Goal: Task Accomplishment & Management: Use online tool/utility

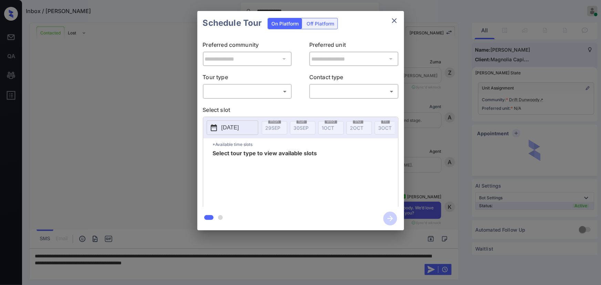
scroll to position [115, 0]
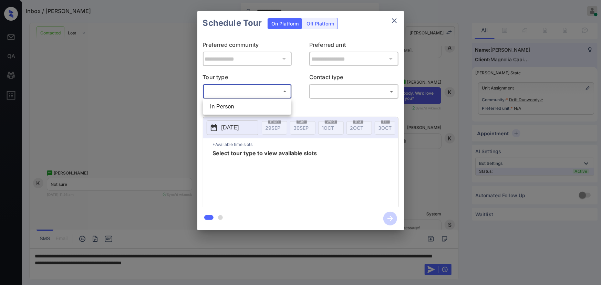
click at [253, 94] on body "**********" at bounding box center [300, 142] width 601 height 285
click at [237, 107] on li "In Person" at bounding box center [247, 107] width 85 height 12
type input "********"
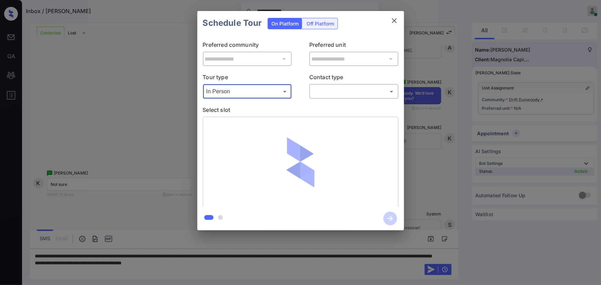
click at [361, 96] on body "**********" at bounding box center [300, 142] width 601 height 285
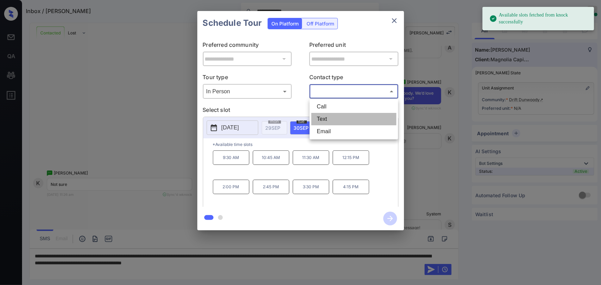
click at [325, 120] on li "Text" at bounding box center [353, 119] width 85 height 12
type input "****"
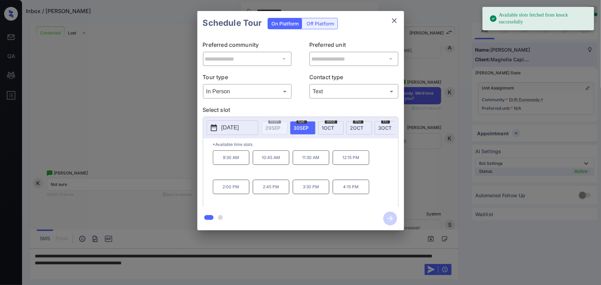
click at [329, 125] on span "1 OCT" at bounding box center [328, 128] width 12 height 6
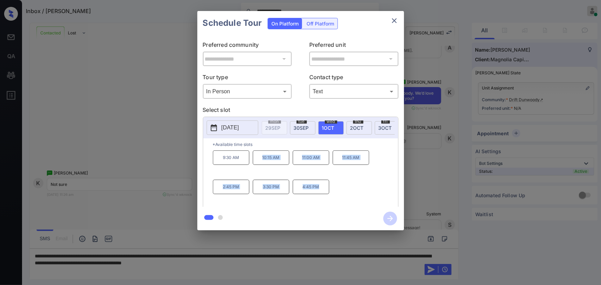
copy div "10:15 AM 11:00 AM 11:45 AM 2:45 PM 3:30 PM 4:45 PM"
drag, startPoint x: 319, startPoint y: 189, endPoint x: 261, endPoint y: 164, distance: 62.9
click at [261, 164] on div "9:30 AM 10:15 AM 11:00 AM 11:45 AM 2:45 PM 3:30 PM 4:45 PM" at bounding box center [305, 178] width 185 height 55
click at [290, 262] on div at bounding box center [300, 142] width 601 height 285
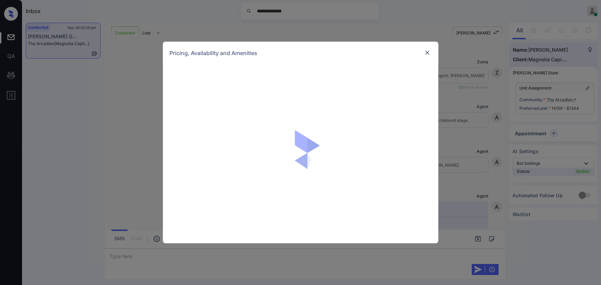
scroll to position [551, 0]
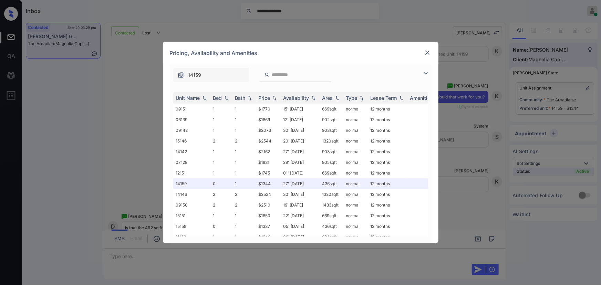
click at [428, 71] on img at bounding box center [426, 73] width 8 height 8
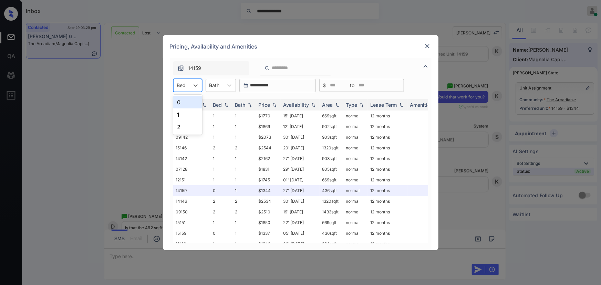
click at [184, 86] on div at bounding box center [181, 85] width 9 height 7
click at [183, 103] on div "0" at bounding box center [187, 102] width 29 height 12
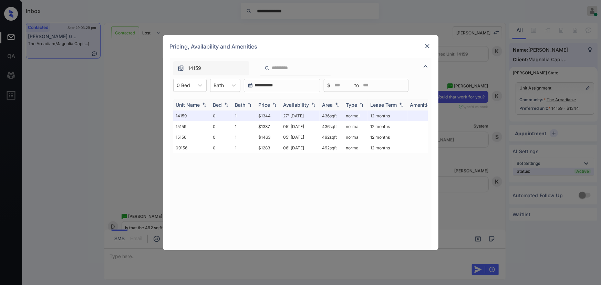
click at [276, 106] on img at bounding box center [274, 104] width 7 height 5
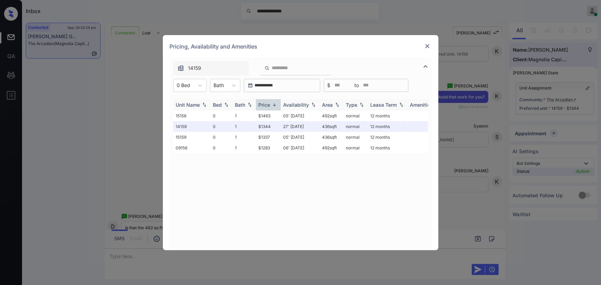
click at [276, 106] on img at bounding box center [274, 104] width 7 height 5
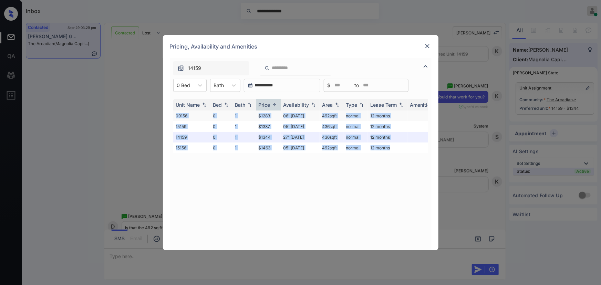
copy tbody "09156 0 1 $1283 06' Oct 25 492 sqft normal 12 months 15159 0 1 $1337 05' Nov 25…"
drag, startPoint x: 371, startPoint y: 150, endPoint x: 177, endPoint y: 110, distance: 198.2
click at [177, 111] on tbody "09156 0 1 $1283 06' Oct 25 492 sqft normal 12 months 15159 0 1 $1337 05' Nov 25…" at bounding box center [353, 132] width 360 height 43
click at [427, 45] on img at bounding box center [427, 46] width 7 height 7
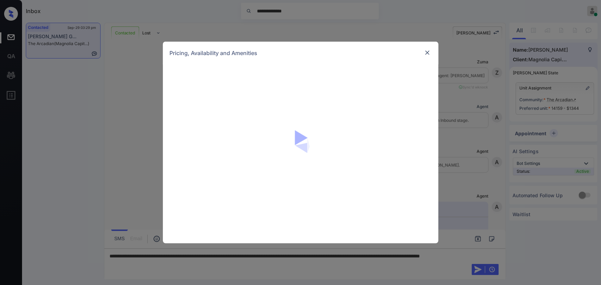
scroll to position [634, 0]
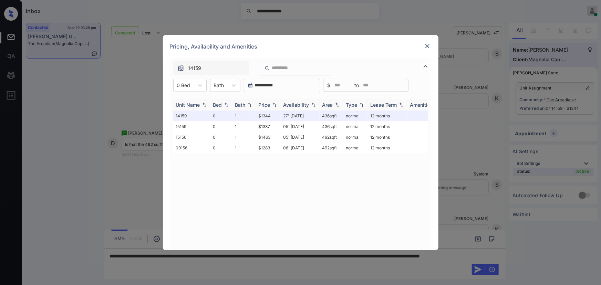
click at [272, 104] on img at bounding box center [274, 104] width 7 height 5
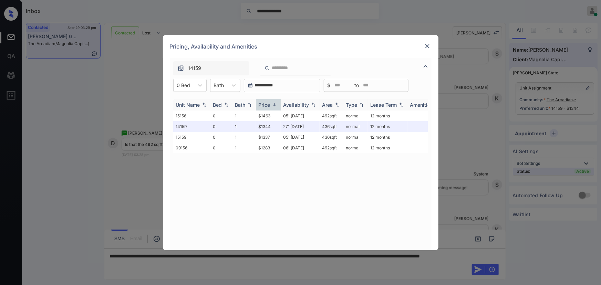
click at [272, 104] on img at bounding box center [274, 104] width 7 height 5
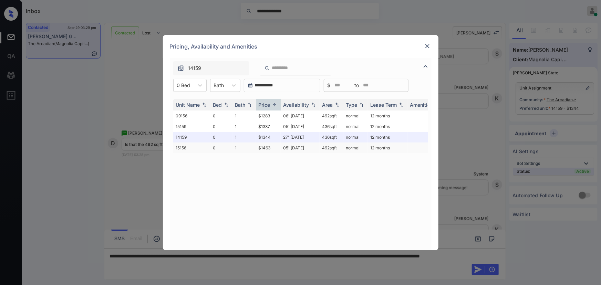
drag, startPoint x: 341, startPoint y: 148, endPoint x: 326, endPoint y: 147, distance: 15.2
click at [326, 147] on td "492 sqft" at bounding box center [332, 148] width 24 height 11
click at [323, 157] on div "Unit Name Bed Bath Price Availability Area Type Lease Term Amenities 09156 0 1 …" at bounding box center [300, 171] width 255 height 144
drag, startPoint x: 340, startPoint y: 146, endPoint x: 319, endPoint y: 147, distance: 21.0
click at [320, 147] on td "492 sqft" at bounding box center [332, 148] width 24 height 11
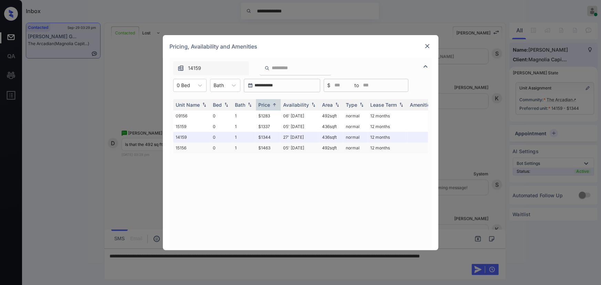
copy td "492 sqft"
click at [287, 148] on td "05' Nov 25" at bounding box center [300, 148] width 39 height 11
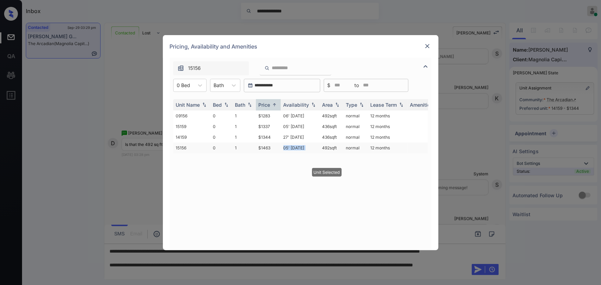
click at [287, 148] on td "05' Nov 25" at bounding box center [300, 148] width 39 height 11
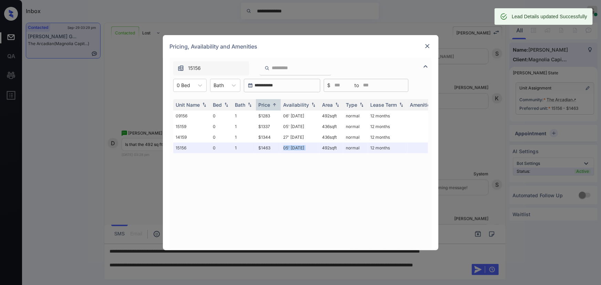
click at [427, 46] on img at bounding box center [427, 46] width 7 height 7
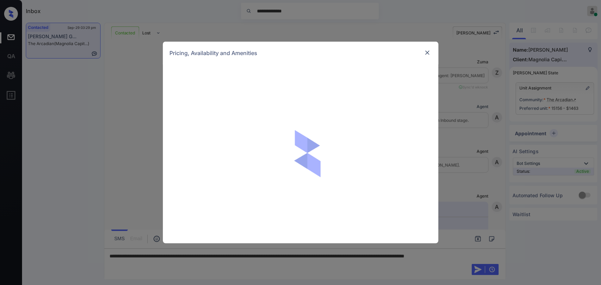
scroll to position [634, 0]
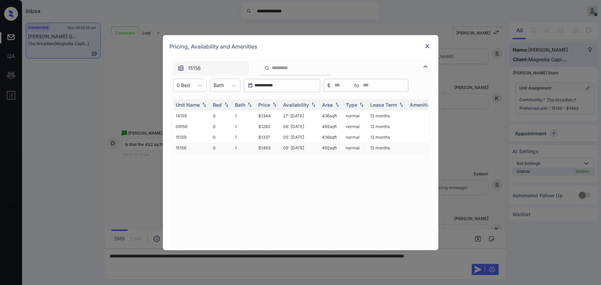
copy td "492 sqft"
drag, startPoint x: 339, startPoint y: 148, endPoint x: 321, endPoint y: 147, distance: 18.3
click at [321, 147] on td "492 sqft" at bounding box center [332, 148] width 24 height 11
click at [303, 258] on div "**********" at bounding box center [300, 142] width 601 height 285
click at [429, 47] on img at bounding box center [427, 46] width 7 height 7
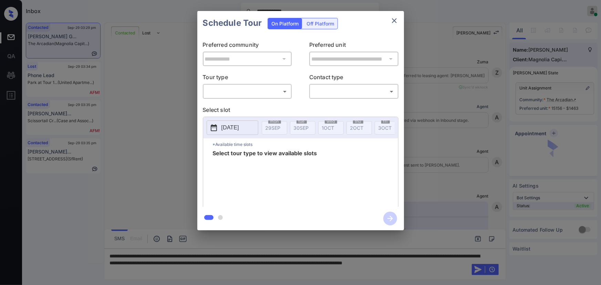
scroll to position [682, 0]
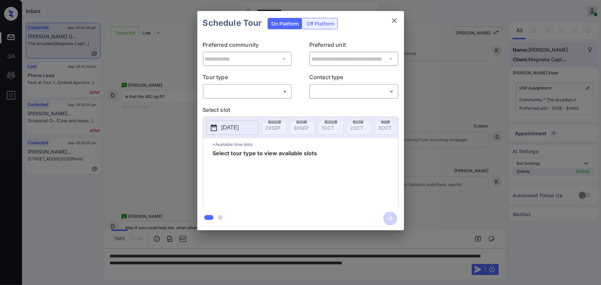
click at [254, 93] on body "**********" at bounding box center [300, 142] width 601 height 285
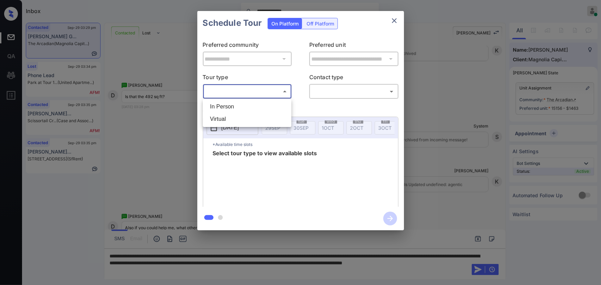
click at [234, 107] on li "In Person" at bounding box center [247, 107] width 85 height 12
type input "********"
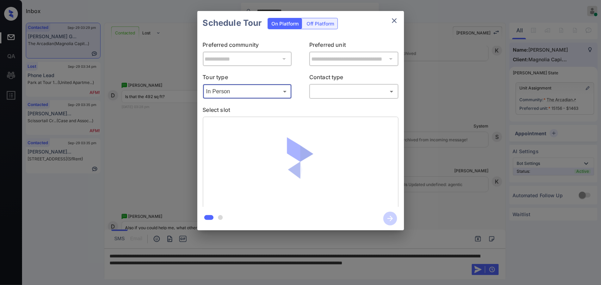
click at [328, 96] on body "**********" at bounding box center [300, 142] width 601 height 285
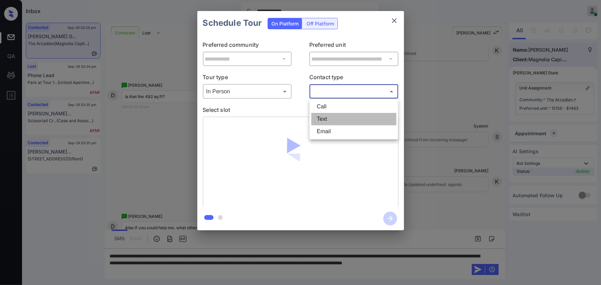
click at [323, 116] on li "Text" at bounding box center [353, 119] width 85 height 12
type input "****"
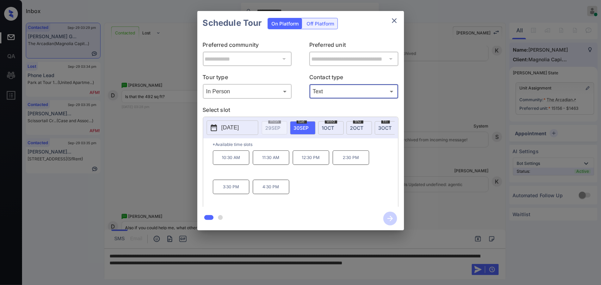
click at [306, 126] on span "30 SEP" at bounding box center [301, 128] width 15 height 6
copy div "10:30 AM 11:30 AM 12:30 PM 2:30 PM 3:30 PM 4:30 PM"
drag, startPoint x: 280, startPoint y: 191, endPoint x: 182, endPoint y: 203, distance: 98.9
click at [217, 161] on div "10:30 AM 11:30 AM 12:30 PM 2:30 PM 3:30 PM 4:30 PM" at bounding box center [305, 178] width 185 height 55
click at [178, 268] on div at bounding box center [300, 142] width 601 height 285
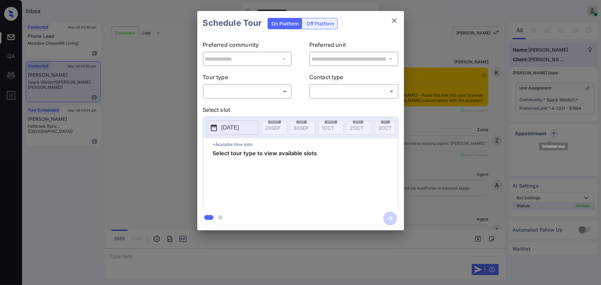
scroll to position [968, 0]
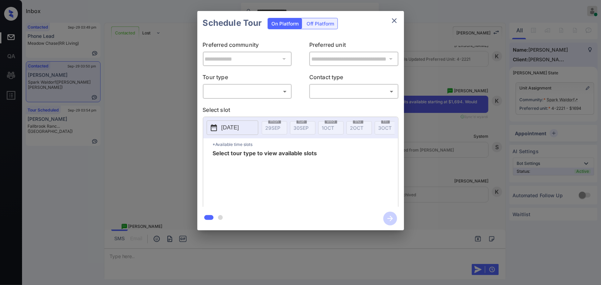
click at [232, 90] on body "**********" at bounding box center [300, 142] width 601 height 285
click at [230, 97] on div at bounding box center [300, 142] width 601 height 285
click at [230, 104] on div "**********" at bounding box center [300, 121] width 207 height 172
click at [251, 90] on body "**********" at bounding box center [300, 142] width 601 height 285
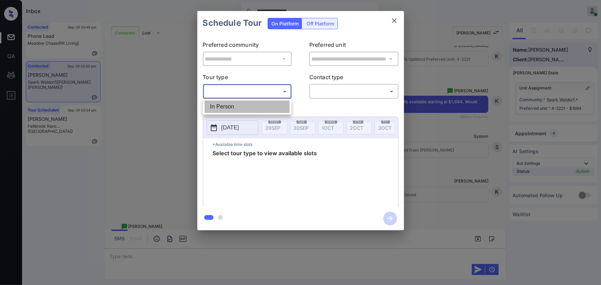
drag, startPoint x: 245, startPoint y: 110, endPoint x: 283, endPoint y: 105, distance: 37.8
click at [247, 109] on li "In Person" at bounding box center [247, 107] width 85 height 12
type input "********"
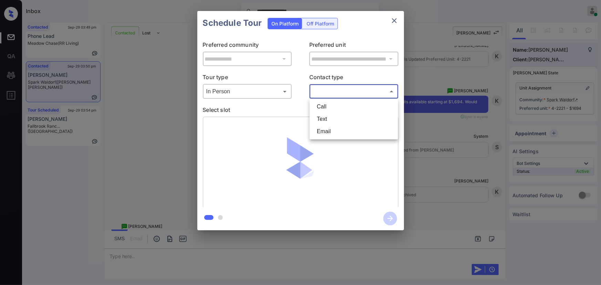
click at [339, 94] on body "**********" at bounding box center [300, 142] width 601 height 285
drag, startPoint x: 332, startPoint y: 120, endPoint x: 338, endPoint y: 121, distance: 5.9
click at [332, 120] on li "Text" at bounding box center [353, 119] width 85 height 12
type input "****"
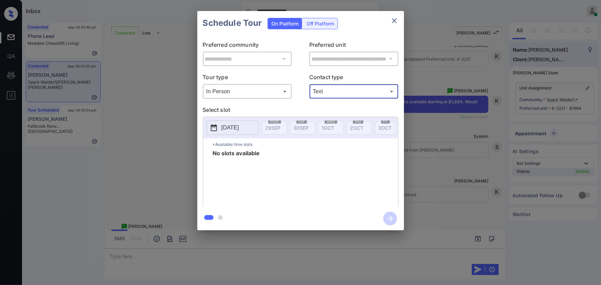
click at [439, 206] on div "**********" at bounding box center [300, 120] width 601 height 241
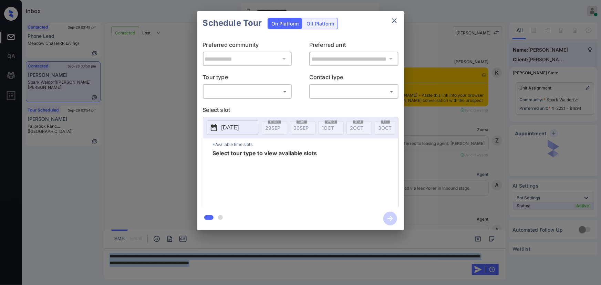
scroll to position [1448, 0]
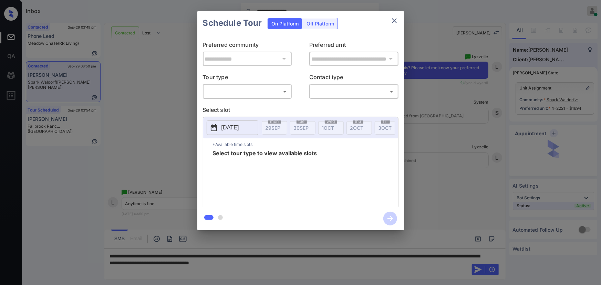
click at [221, 97] on div "​ ​" at bounding box center [247, 91] width 89 height 15
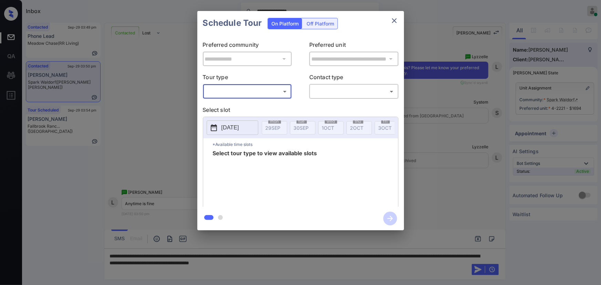
click at [234, 92] on body "**********" at bounding box center [300, 142] width 601 height 285
click at [232, 108] on li "In Person" at bounding box center [247, 107] width 85 height 12
type input "********"
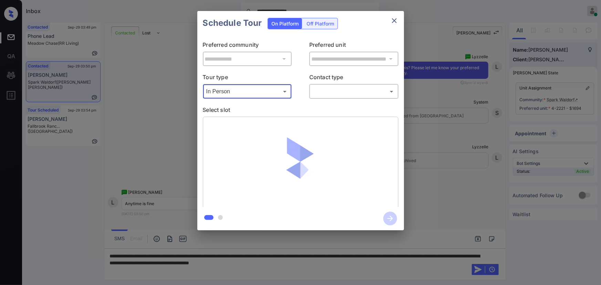
click at [325, 89] on body "**********" at bounding box center [300, 142] width 601 height 285
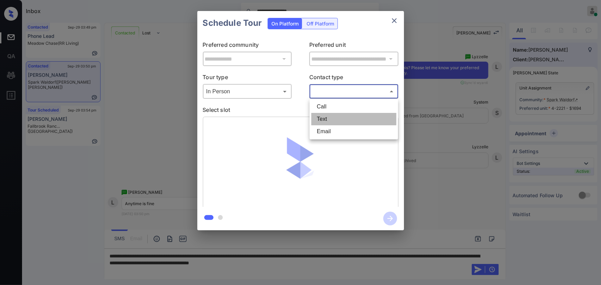
click at [327, 116] on li "Text" at bounding box center [353, 119] width 85 height 12
type input "****"
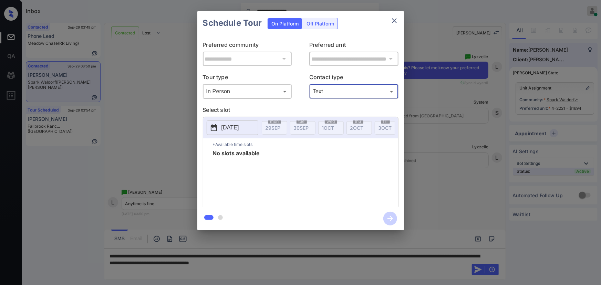
click at [396, 20] on icon "close" at bounding box center [394, 21] width 8 height 8
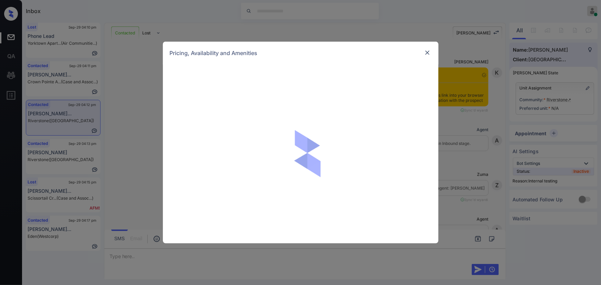
scroll to position [911, 0]
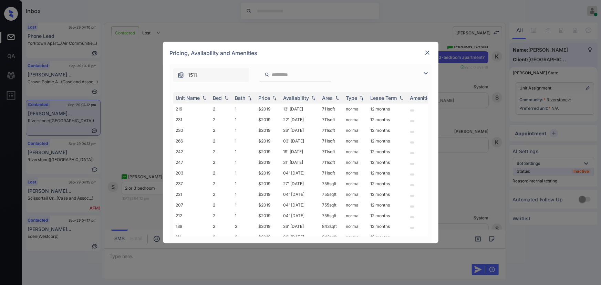
click at [424, 72] on img at bounding box center [426, 73] width 8 height 8
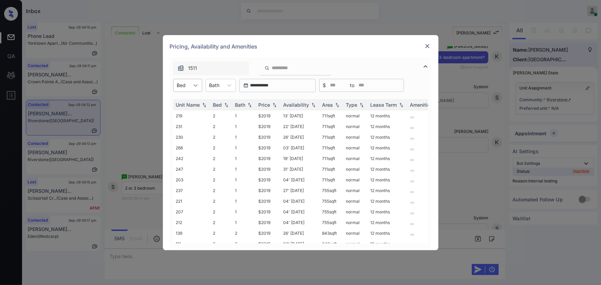
click at [191, 88] on div at bounding box center [195, 85] width 12 height 12
click at [184, 102] on div "2" at bounding box center [187, 102] width 29 height 12
click at [222, 83] on div at bounding box center [219, 85] width 10 height 7
click at [218, 114] on div "2" at bounding box center [225, 115] width 30 height 12
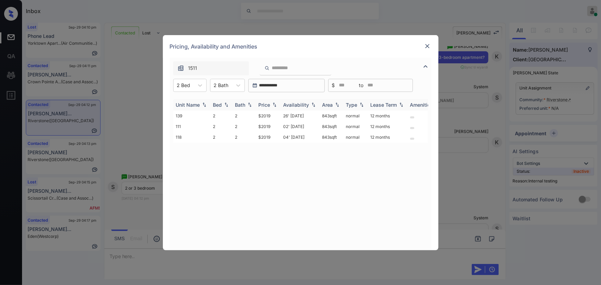
click at [276, 103] on img at bounding box center [274, 104] width 7 height 5
click at [209, 117] on td "139" at bounding box center [191, 116] width 37 height 11
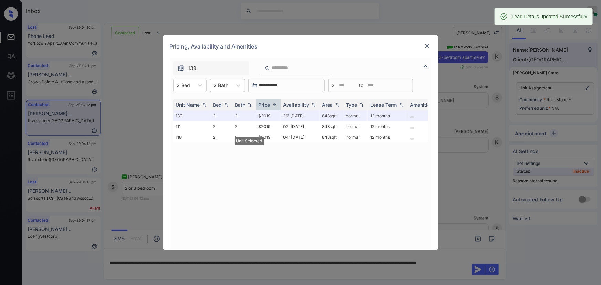
click at [430, 47] on img at bounding box center [427, 46] width 7 height 7
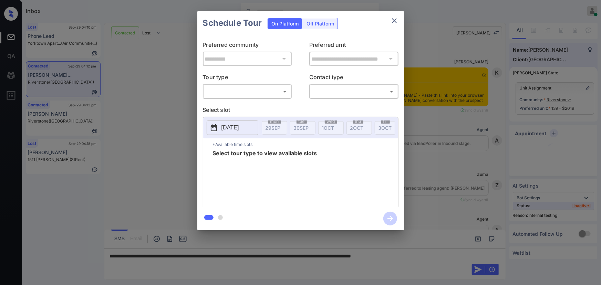
scroll to position [1040, 0]
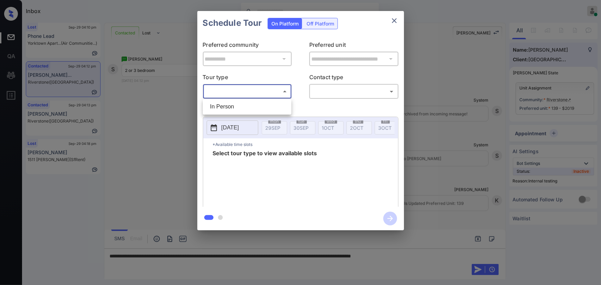
click at [251, 93] on body "Inbox Kenneth Umali Online Set yourself offline Set yourself on break Profile S…" at bounding box center [300, 142] width 601 height 285
click at [244, 102] on li "In Person" at bounding box center [247, 107] width 85 height 12
type input "********"
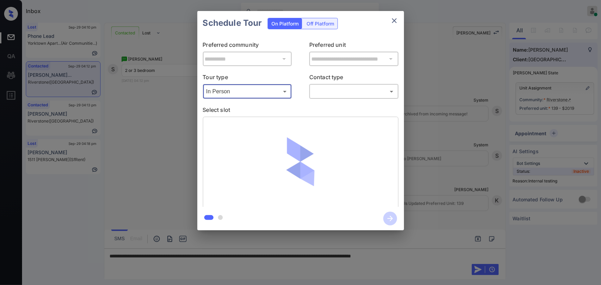
click at [319, 88] on body "Inbox Kenneth Umali Online Set yourself offline Set yourself on break Profile S…" at bounding box center [300, 142] width 601 height 285
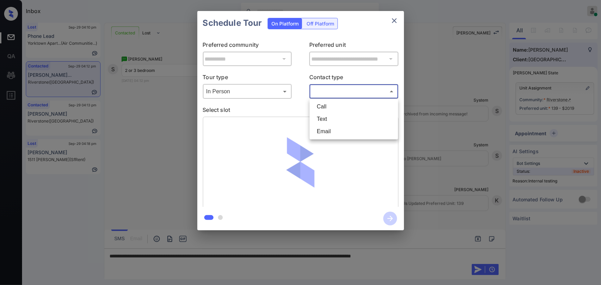
click at [329, 121] on li "Text" at bounding box center [353, 119] width 85 height 12
type input "****"
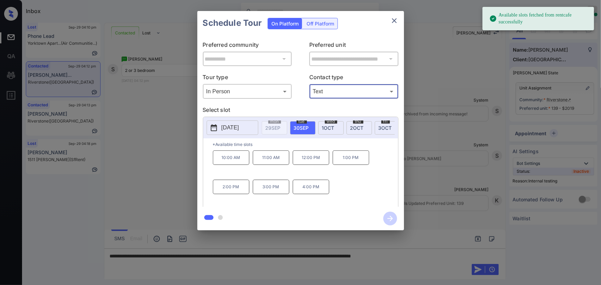
click at [306, 126] on span "30 SEP" at bounding box center [301, 128] width 15 height 6
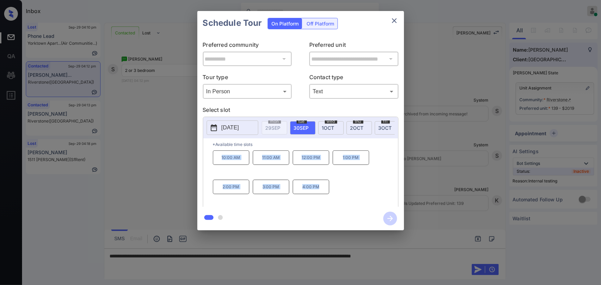
copy div "10:00 AM 11:00 AM 12:00 PM 1:00 PM 2:00 PM 3:00 PM 4:00 PM"
drag, startPoint x: 313, startPoint y: 190, endPoint x: 219, endPoint y: 161, distance: 98.6
click at [219, 160] on div "10:00 AM 11:00 AM 12:00 PM 1:00 PM 2:00 PM 3:00 PM 4:00 PM" at bounding box center [305, 178] width 185 height 55
click at [459, 249] on div at bounding box center [300, 142] width 601 height 285
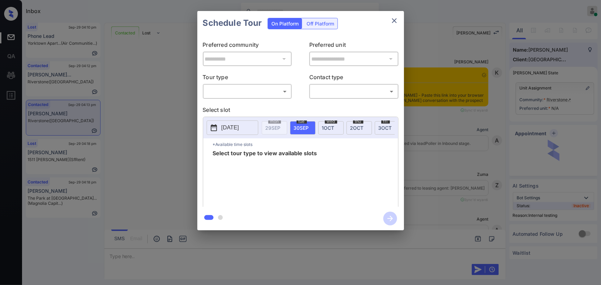
scroll to position [470, 0]
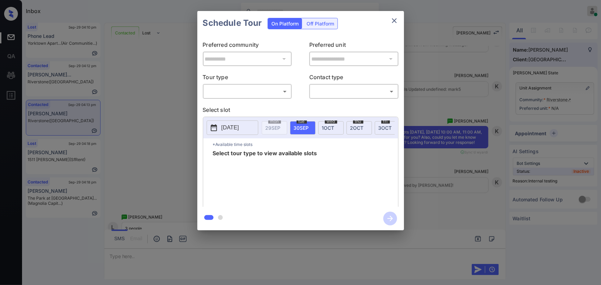
click at [265, 98] on div "​ ​" at bounding box center [247, 91] width 89 height 15
click at [257, 93] on body "Inbox Kenneth Umali Online Set yourself offline Set yourself on break Profile S…" at bounding box center [300, 142] width 601 height 285
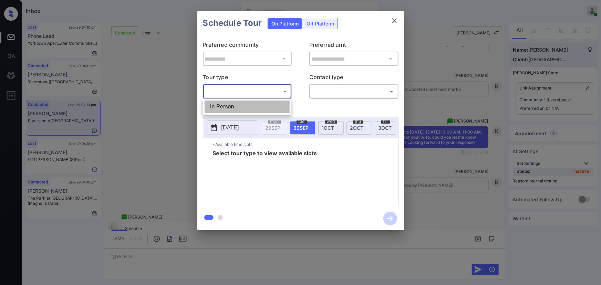
drag, startPoint x: 241, startPoint y: 109, endPoint x: 258, endPoint y: 107, distance: 16.9
click at [241, 108] on li "In Person" at bounding box center [247, 107] width 85 height 12
type input "********"
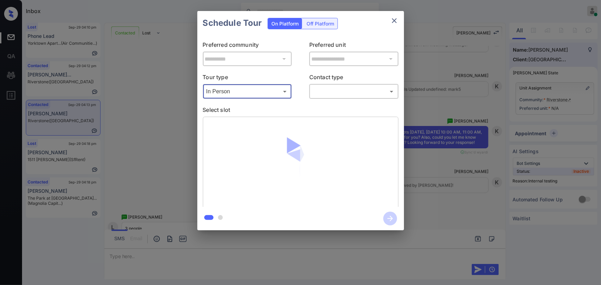
click at [340, 95] on body "Inbox Kenneth Umali Online Set yourself offline Set yourself on break Profile S…" at bounding box center [300, 142] width 601 height 285
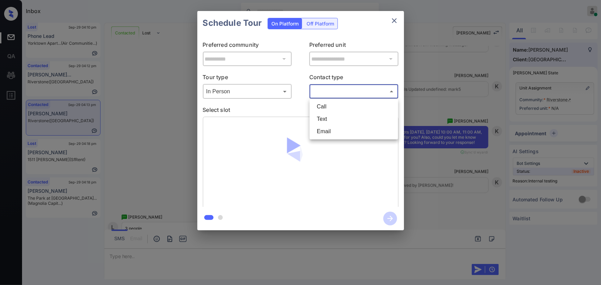
click at [330, 116] on li "Text" at bounding box center [353, 119] width 85 height 12
type input "****"
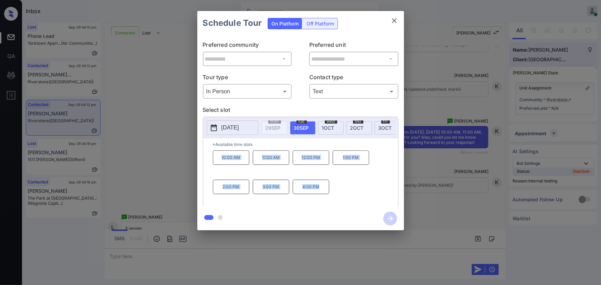
copy div "10:00 AM 11:00 AM 12:00 PM 1:00 PM 2:00 PM 3:00 PM 4:00 PM"
drag, startPoint x: 320, startPoint y: 190, endPoint x: 219, endPoint y: 162, distance: 104.9
click at [219, 162] on div "10:00 AM 11:00 AM 12:00 PM 1:00 PM 2:00 PM 3:00 PM 4:00 PM" at bounding box center [305, 178] width 185 height 55
click at [476, 211] on div "**********" at bounding box center [300, 120] width 601 height 241
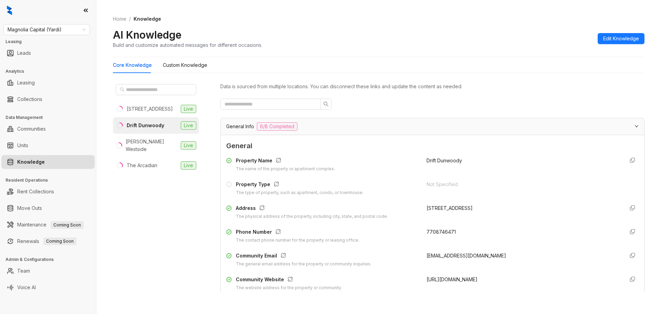
scroll to position [666, 0]
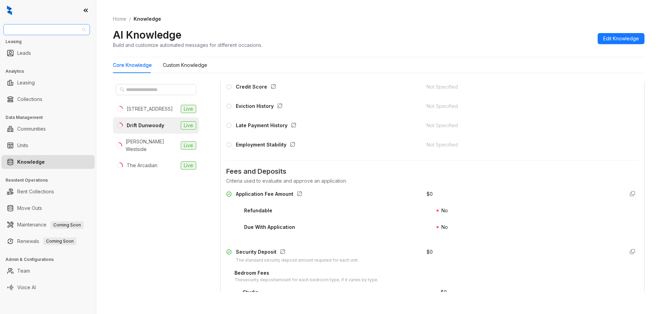
click at [84, 31] on span "Magnolia Capital (Yardi)" at bounding box center [47, 29] width 78 height 10
click at [44, 29] on span "Magnolia Capital (Yardi)" at bounding box center [47, 29] width 78 height 10
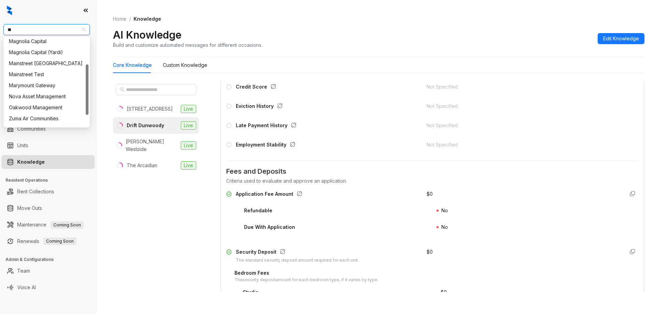
type input "***"
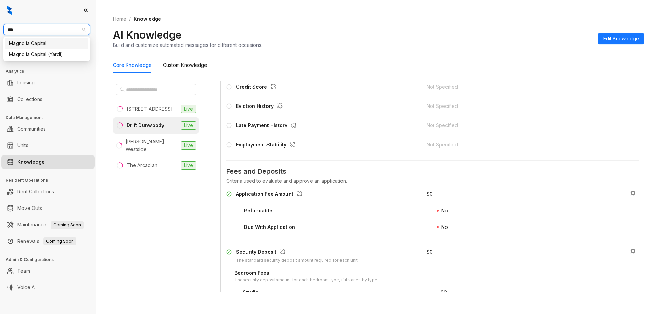
click at [53, 45] on div "Magnolia Capital" at bounding box center [46, 44] width 75 height 8
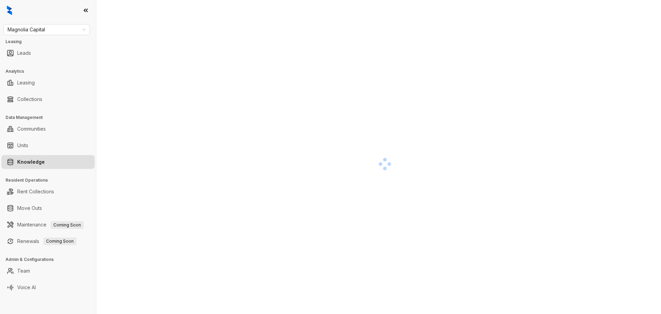
drag, startPoint x: 446, startPoint y: 155, endPoint x: 385, endPoint y: 166, distance: 62.3
click at [389, 166] on div at bounding box center [385, 164] width 544 height 314
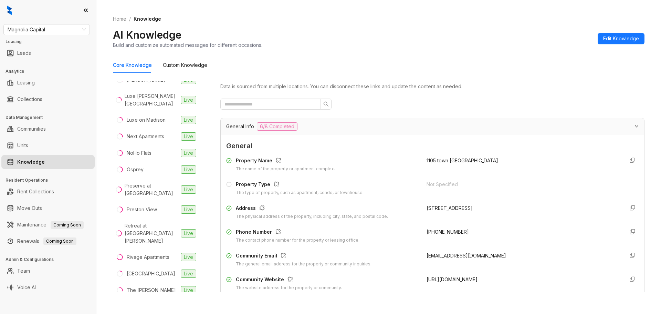
scroll to position [493, 0]
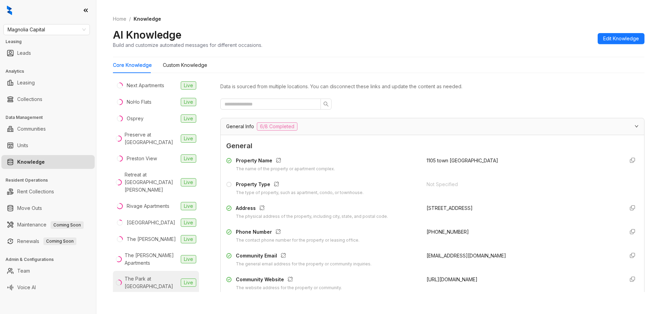
click at [154, 275] on div "The Park at [GEOGRAPHIC_DATA]" at bounding box center [151, 282] width 53 height 15
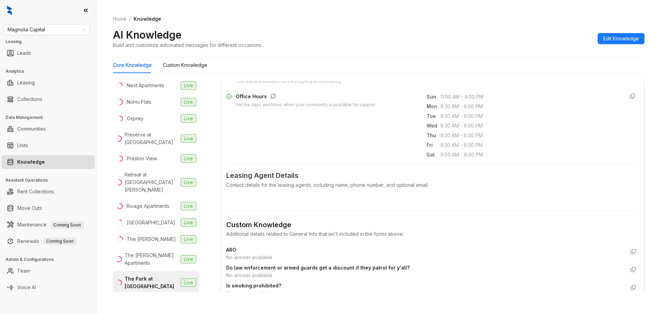
scroll to position [207, 0]
click at [303, 186] on div "Contact details for the leasing agents, including name, phone number, and optio…" at bounding box center [432, 185] width 413 height 8
click at [271, 174] on span "Leasing Agent Details" at bounding box center [432, 175] width 413 height 11
click at [272, 186] on div "Contact details for the leasing agents, including name, phone number, and optio…" at bounding box center [432, 185] width 413 height 8
click at [162, 275] on div "The Park at [GEOGRAPHIC_DATA]" at bounding box center [151, 282] width 53 height 15
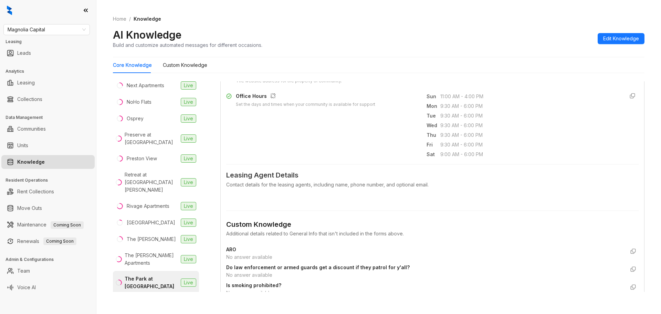
click at [286, 176] on span "Leasing Agent Details" at bounding box center [432, 175] width 413 height 11
click at [368, 188] on div "Contact details for the leasing agents, including name, phone number, and optio…" at bounding box center [432, 185] width 413 height 8
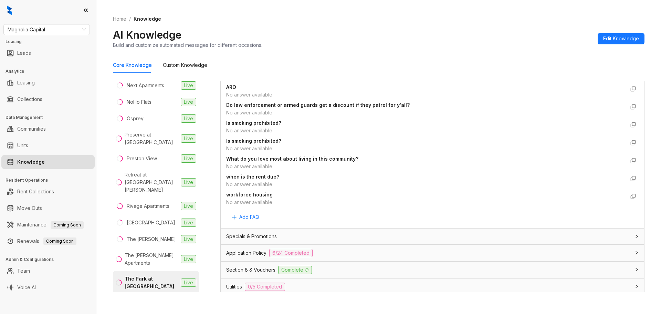
scroll to position [390, 0]
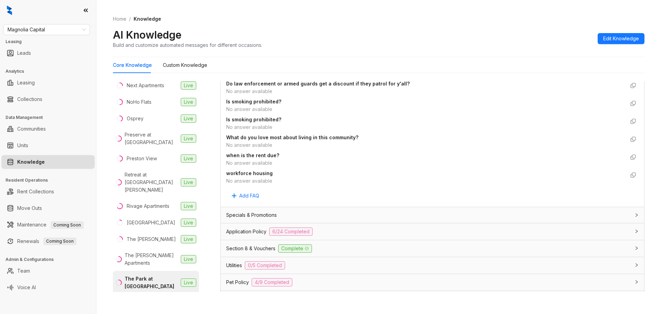
click at [258, 230] on span "Application Policy" at bounding box center [246, 232] width 40 height 8
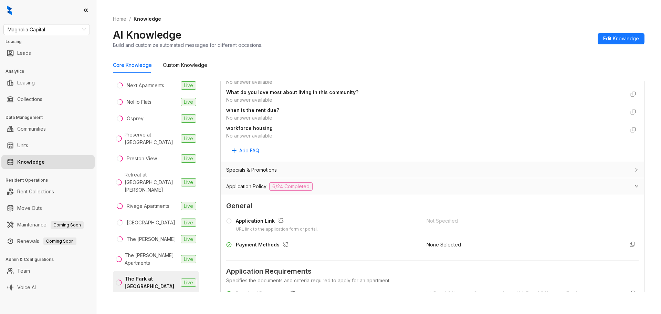
scroll to position [1396, 0]
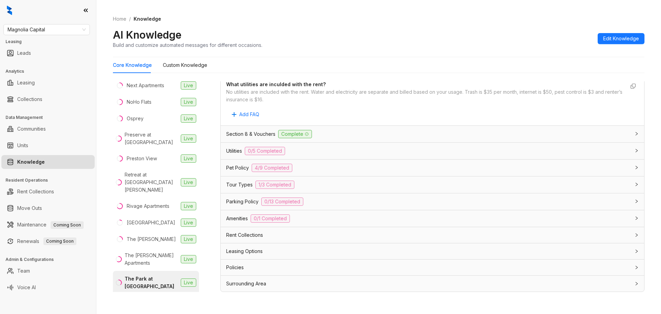
click at [241, 250] on span "Leasing Options" at bounding box center [244, 251] width 37 height 8
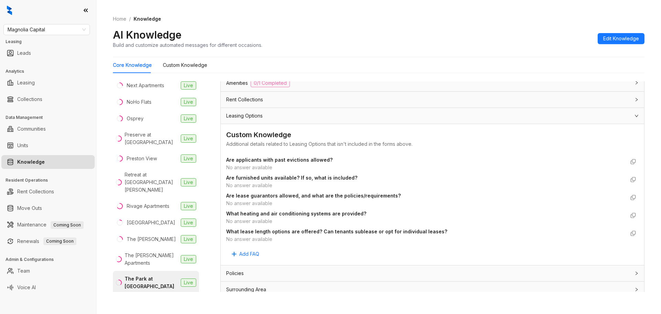
scroll to position [1534, 0]
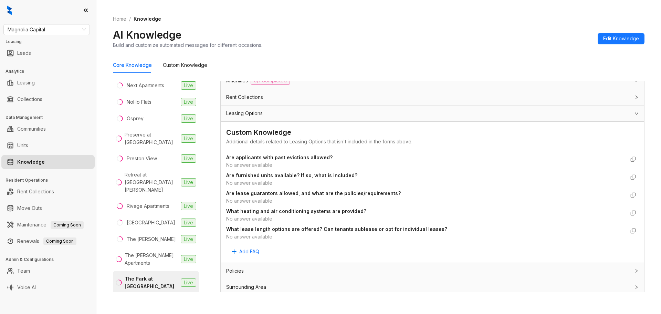
click at [643, 9] on div "Home / Knowledge AI Knowledge Build and customize automated messages for differ…" at bounding box center [379, 32] width 532 height 50
click at [41, 161] on link "Knowledge" at bounding box center [31, 162] width 28 height 14
